Goal: Communication & Community: Answer question/provide support

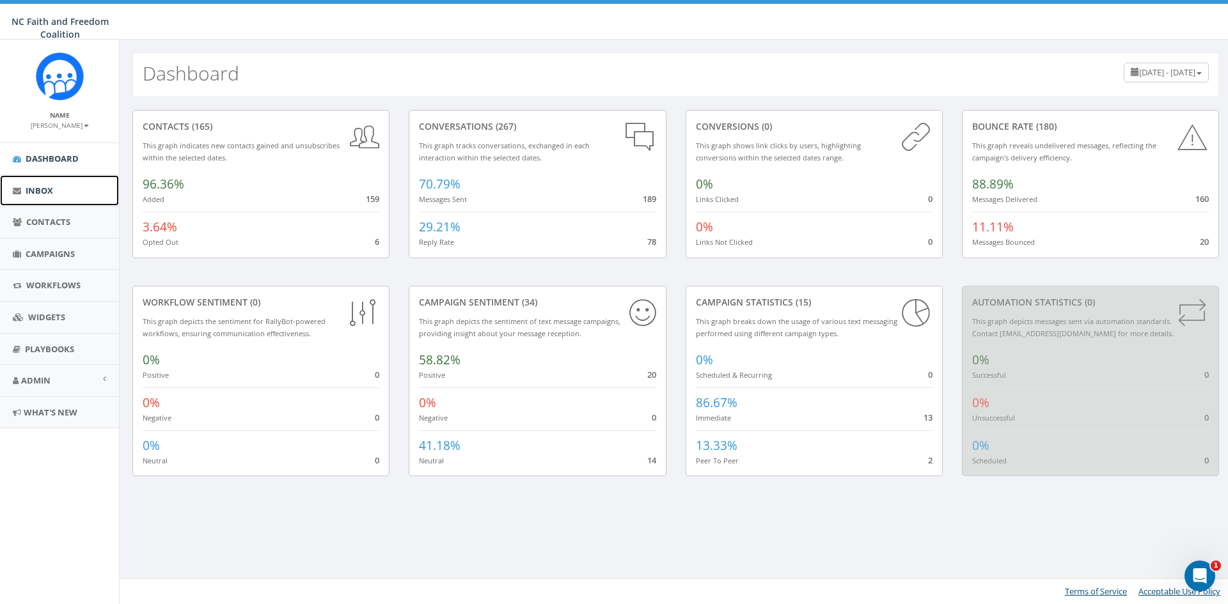
click at [46, 187] on span "Inbox" at bounding box center [39, 191] width 27 height 12
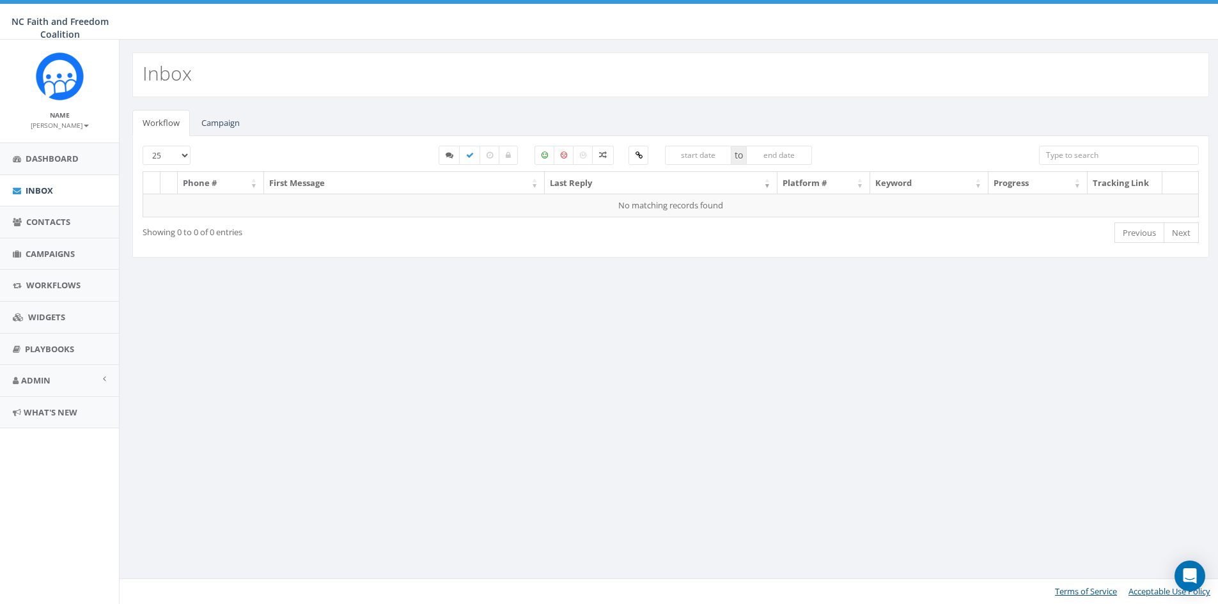
select select
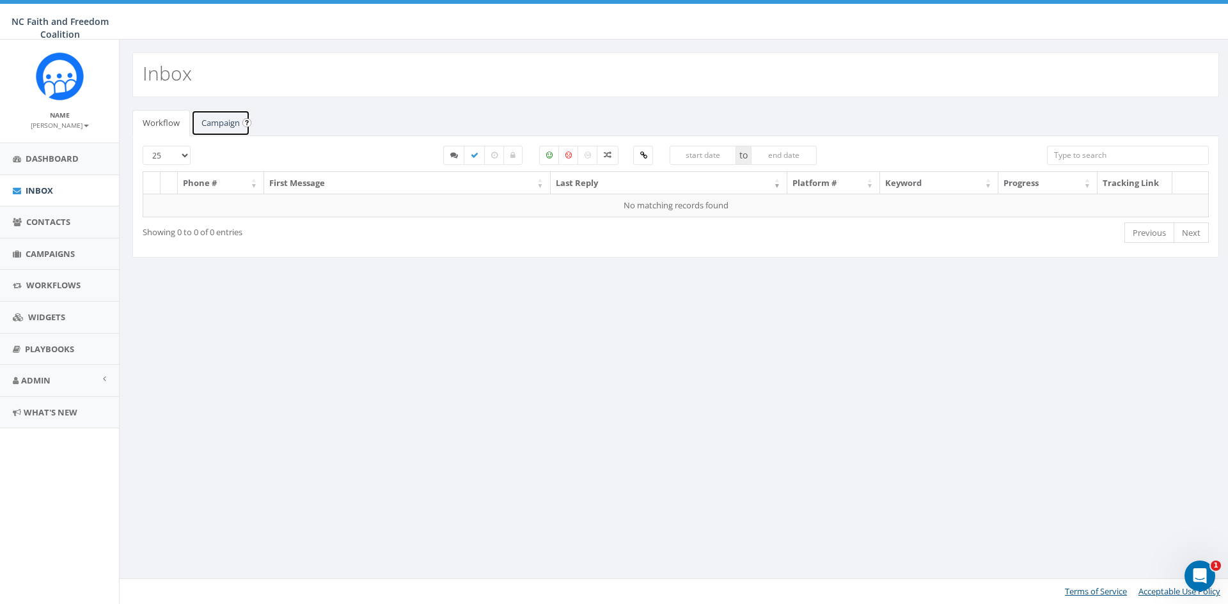
click at [213, 125] on link "Campaign" at bounding box center [220, 123] width 59 height 26
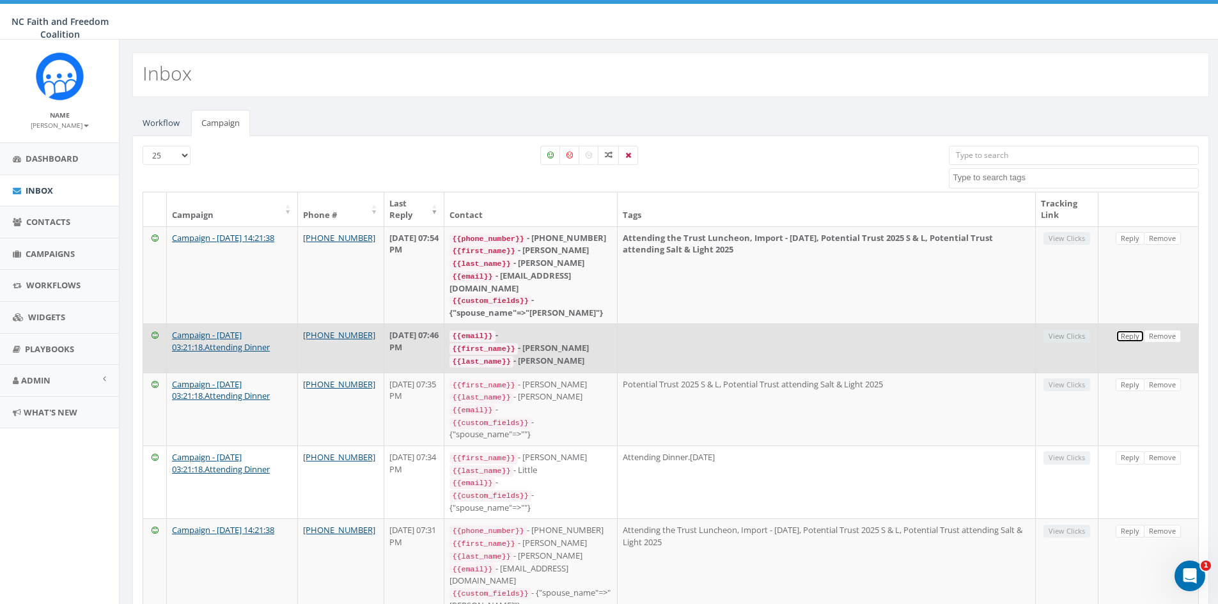
click at [1129, 330] on link "Reply" at bounding box center [1130, 336] width 29 height 13
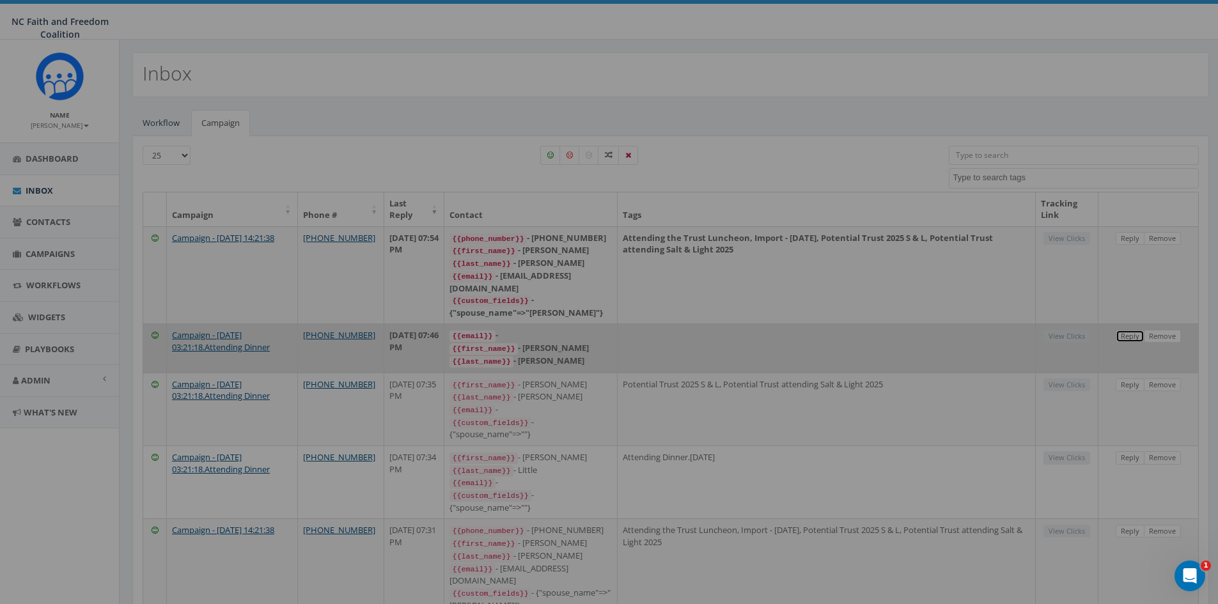
select select
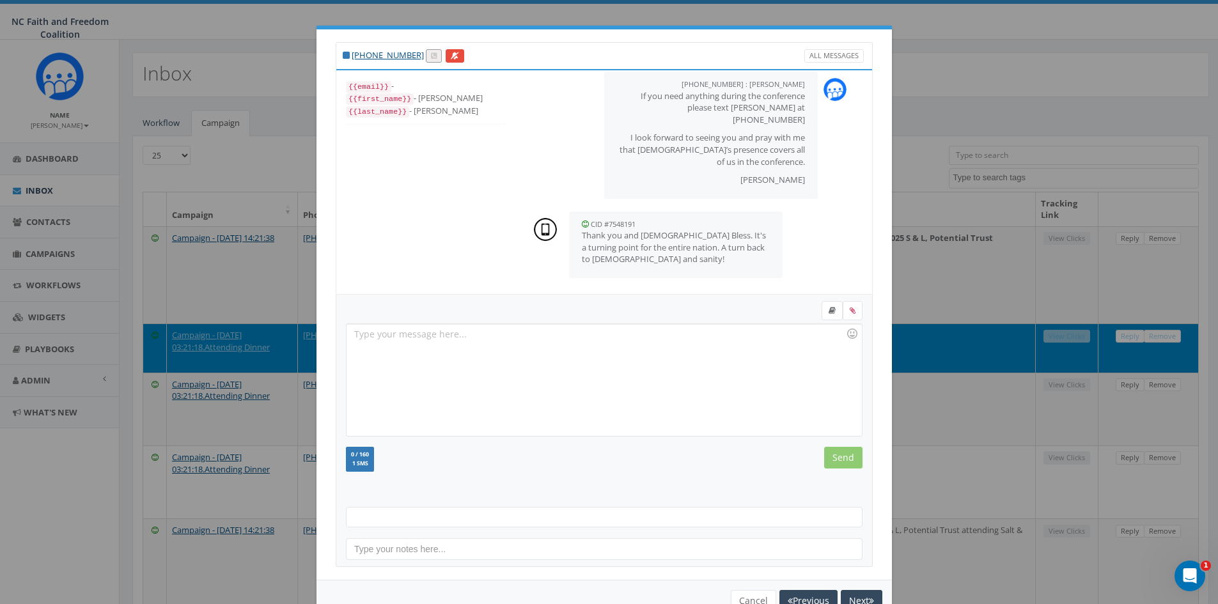
scroll to position [625, 0]
click at [854, 593] on button "Next" at bounding box center [862, 601] width 42 height 22
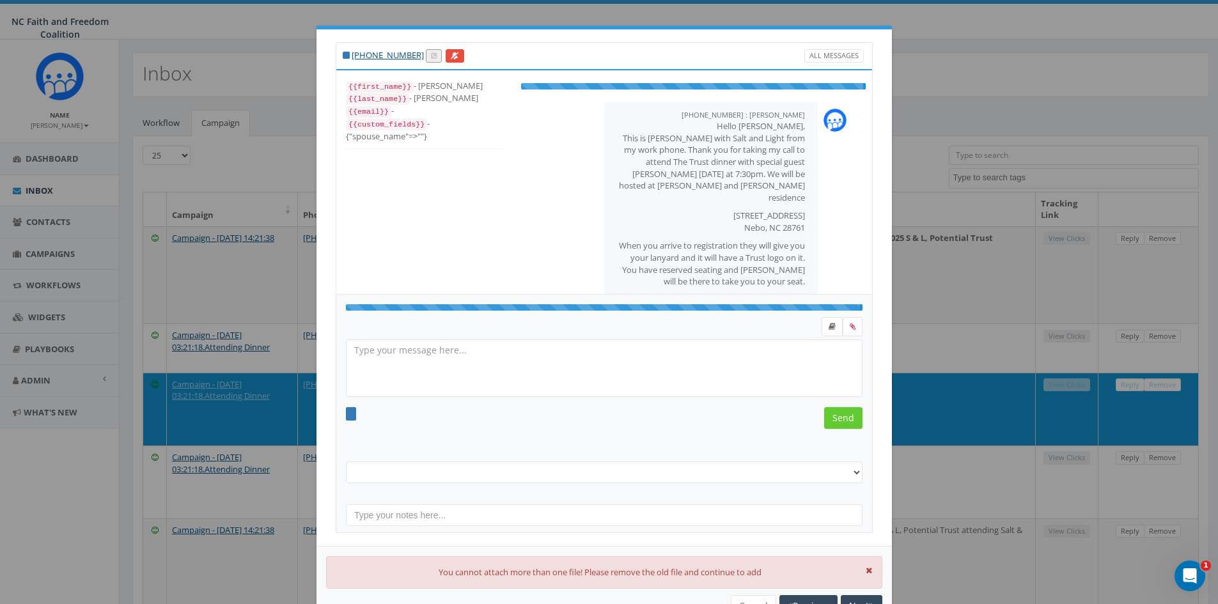
scroll to position [13, 0]
select select "Potential Trust 2025 S & L"
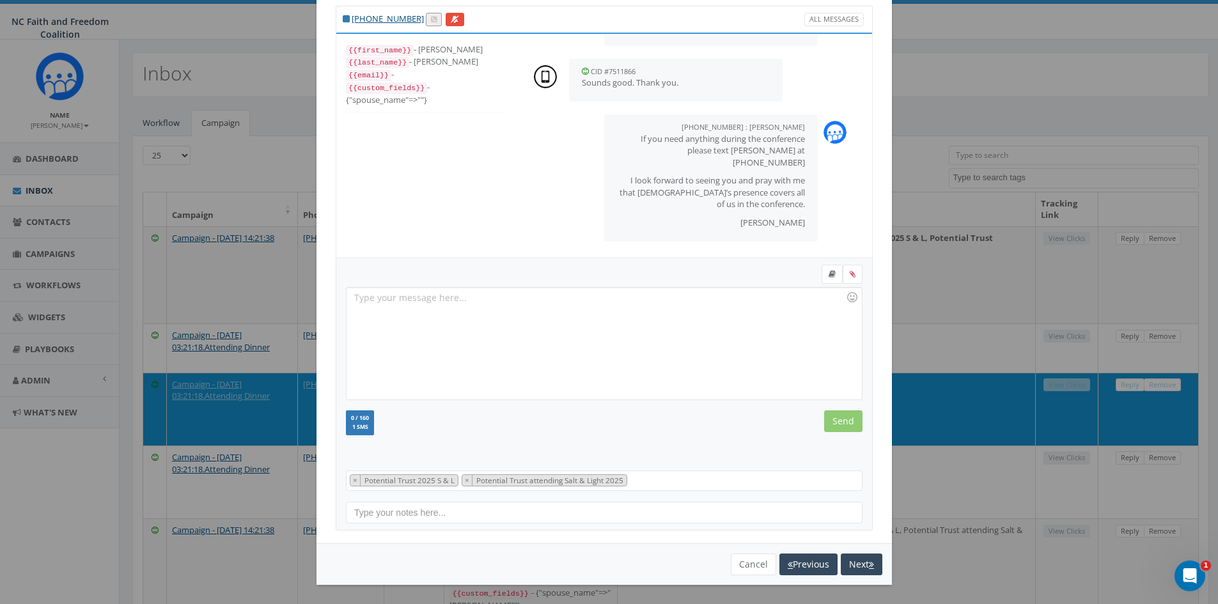
scroll to position [262, 0]
click at [750, 556] on button "Cancel" at bounding box center [753, 565] width 45 height 22
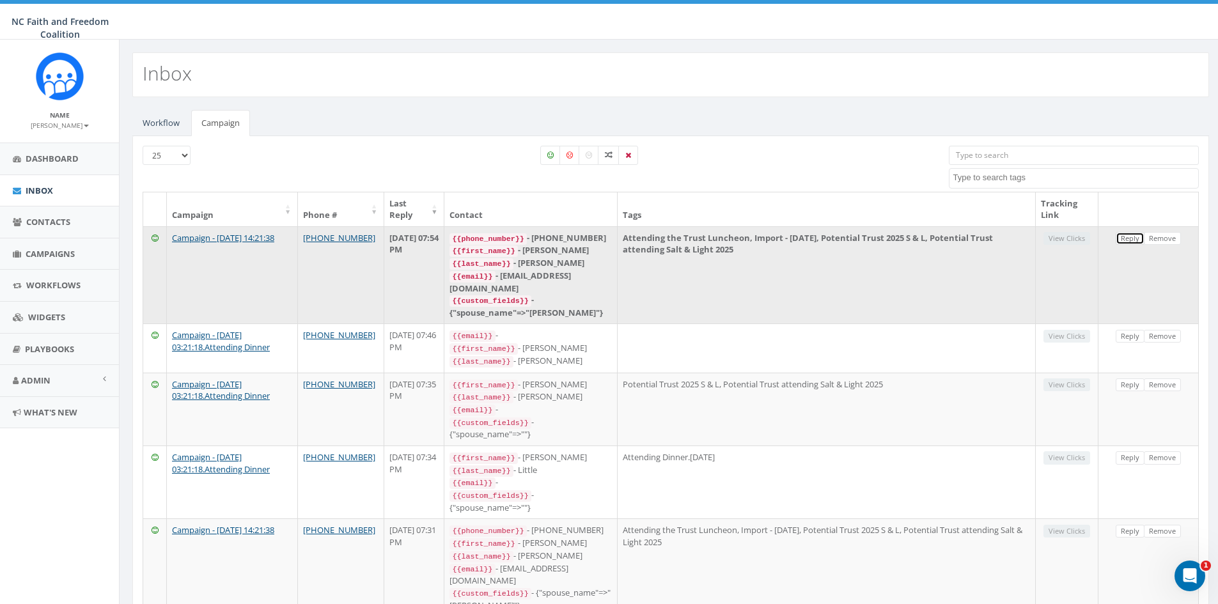
click at [1123, 240] on link "Reply" at bounding box center [1130, 238] width 29 height 13
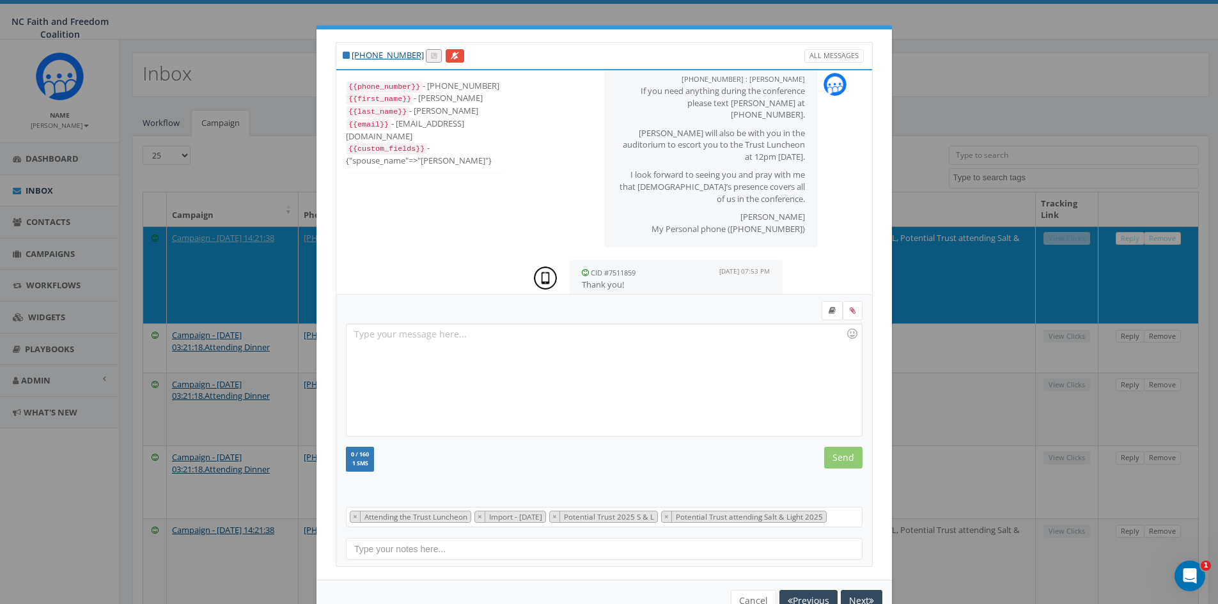
scroll to position [565, 0]
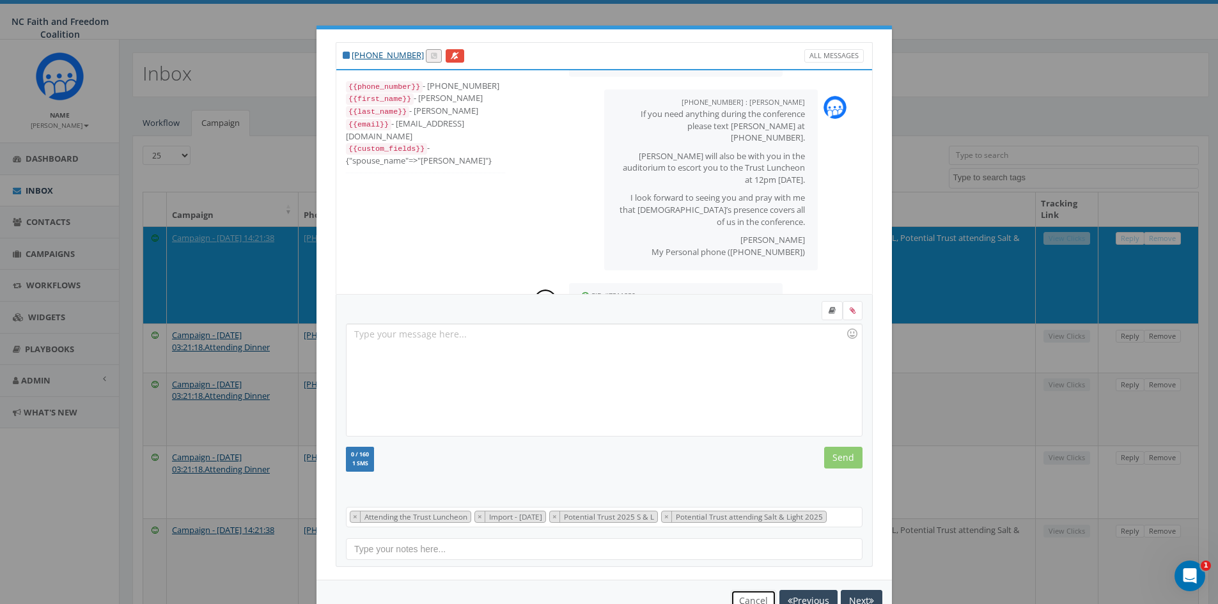
click at [742, 596] on button "Cancel" at bounding box center [753, 601] width 45 height 22
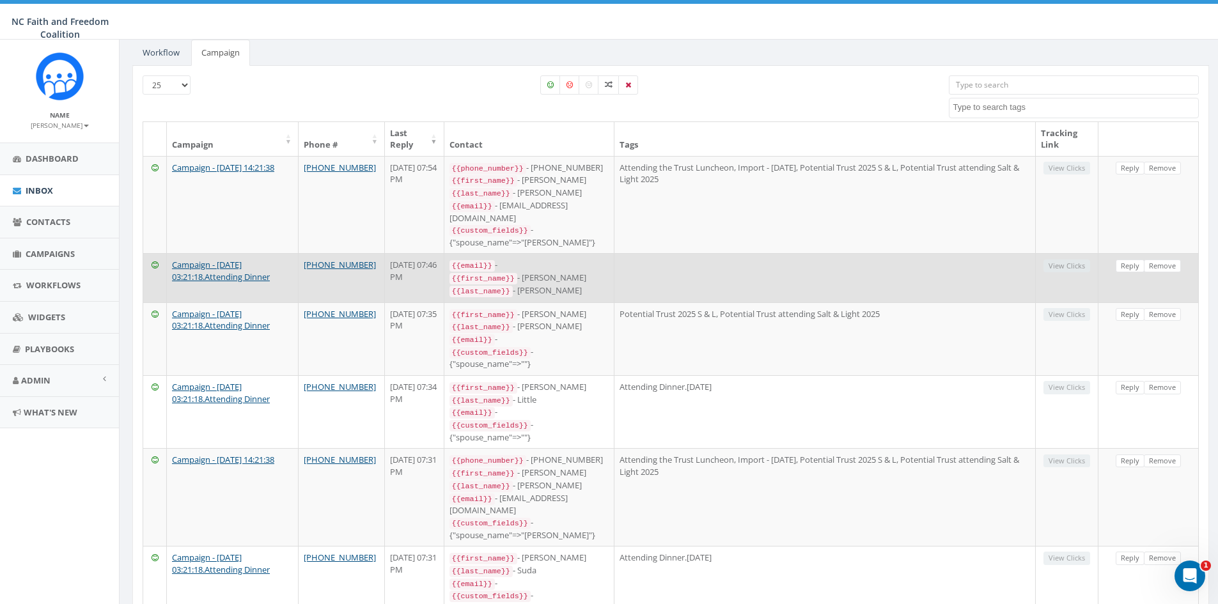
scroll to position [0, 0]
